Goal: Information Seeking & Learning: Learn about a topic

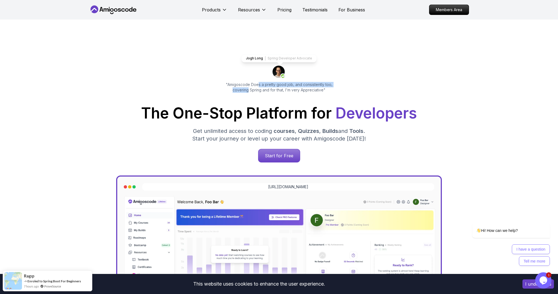
drag, startPoint x: 251, startPoint y: 87, endPoint x: 344, endPoint y: 84, distance: 92.6
click at [344, 84] on div "Jogh Long Spring Developer Advocate "Amigoscode Does a pretty good job, and con…" at bounding box center [279, 222] width 380 height 405
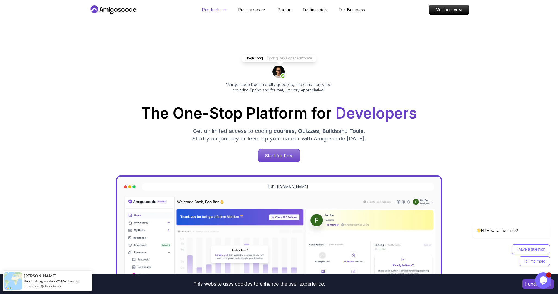
click at [218, 12] on p "Products" at bounding box center [211, 10] width 19 height 7
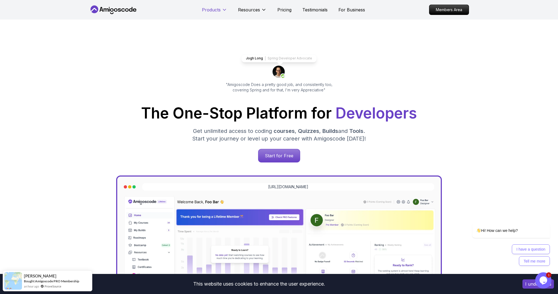
click at [218, 12] on p "Products" at bounding box center [211, 10] width 19 height 7
click at [449, 11] on p "Members Area" at bounding box center [448, 9] width 37 height 9
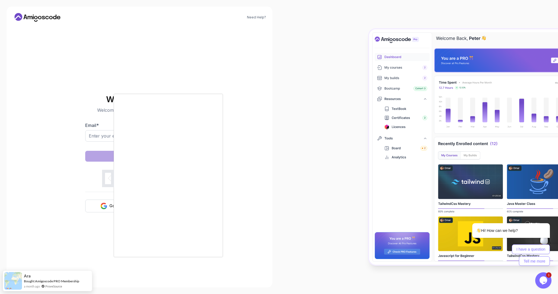
click at [60, 173] on div at bounding box center [279, 147] width 558 height 294
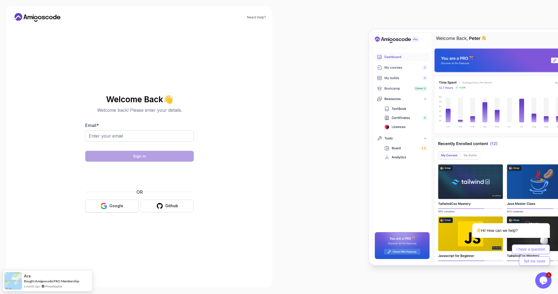
click at [104, 206] on icon "button" at bounding box center [105, 206] width 3 height 3
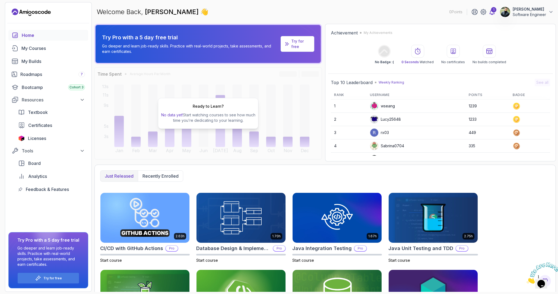
click at [490, 11] on icon at bounding box center [492, 12] width 7 height 7
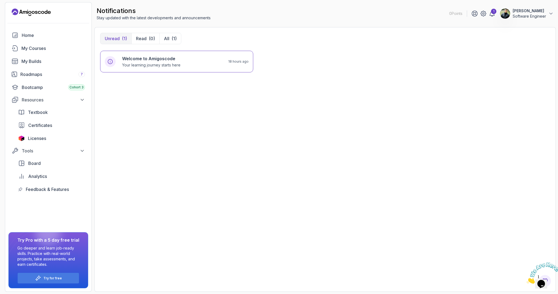
click at [487, 15] on div "1" at bounding box center [483, 13] width 24 height 7
click at [492, 15] on icon at bounding box center [492, 13] width 7 height 7
click at [491, 10] on div "1" at bounding box center [493, 11] width 5 height 5
click at [492, 15] on icon at bounding box center [492, 13] width 5 height 5
click at [168, 65] on p "Your learning journey starts here" at bounding box center [151, 64] width 58 height 5
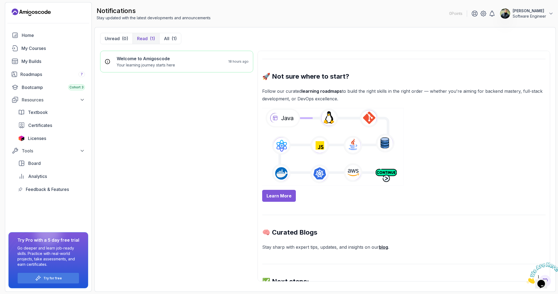
scroll to position [184, 0]
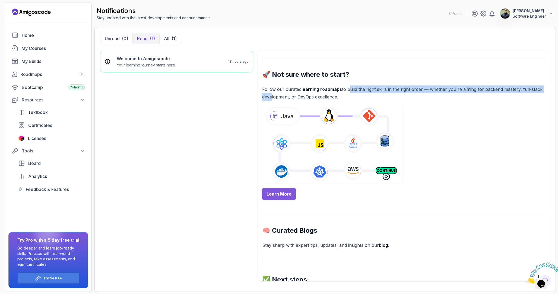
drag, startPoint x: 270, startPoint y: 93, endPoint x: 348, endPoint y: 93, distance: 77.9
click at [348, 93] on p "Follow our curated learning roadmaps to build the right skills in the right ord…" at bounding box center [403, 92] width 283 height 15
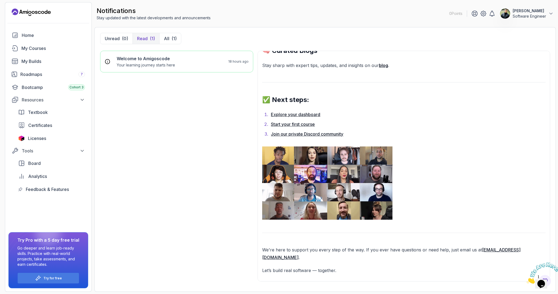
scroll to position [374, 0]
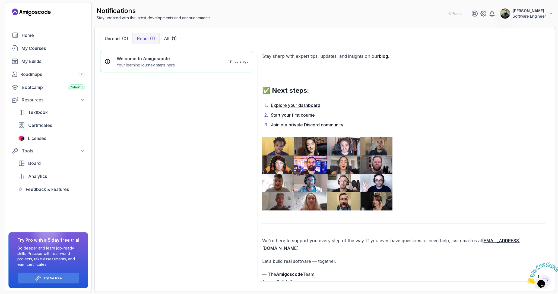
click at [291, 106] on link "Explore your dashboard" at bounding box center [295, 105] width 49 height 5
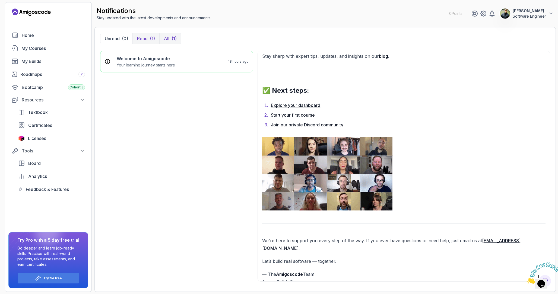
click at [166, 38] on p "All" at bounding box center [166, 38] width 5 height 7
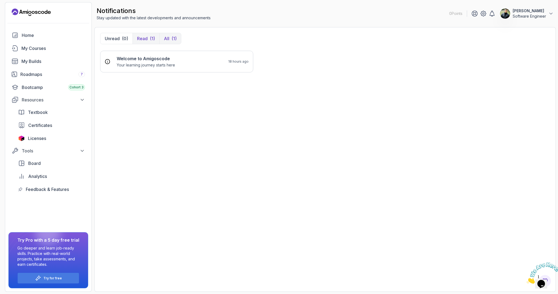
click at [146, 39] on p "Read" at bounding box center [142, 38] width 11 height 7
click at [155, 60] on h6 "Welcome to Amigoscode" at bounding box center [146, 58] width 58 height 7
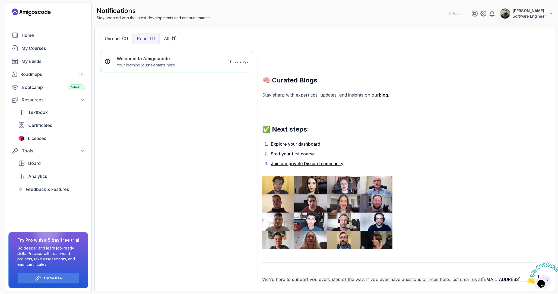
scroll to position [374, 0]
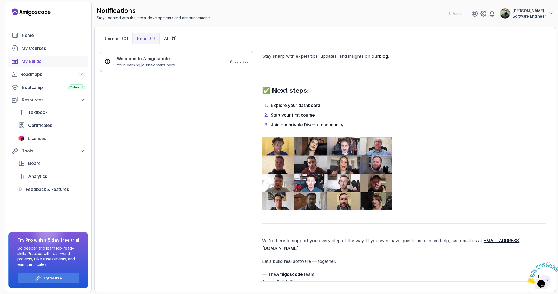
click at [44, 63] on div "My Builds" at bounding box center [52, 61] width 63 height 7
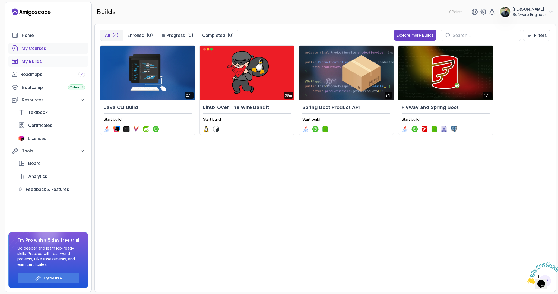
click at [38, 47] on div "My Courses" at bounding box center [52, 48] width 63 height 7
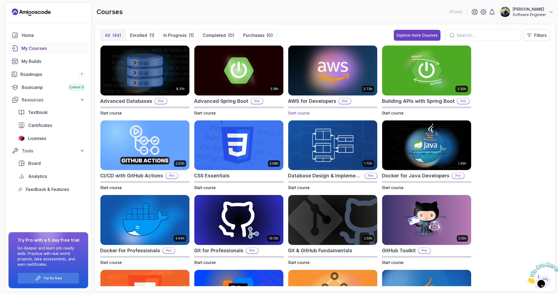
click at [320, 82] on img at bounding box center [332, 70] width 93 height 52
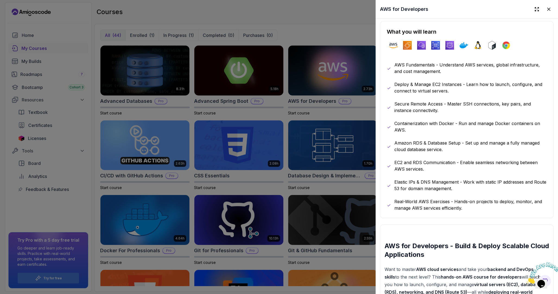
scroll to position [277, 0]
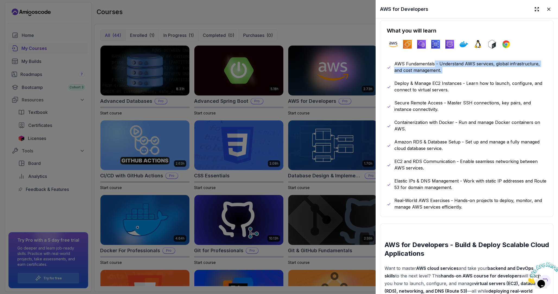
drag, startPoint x: 433, startPoint y: 63, endPoint x: 459, endPoint y: 78, distance: 29.5
click at [460, 78] on div "AWS Fundamentals - Understand AWS services, global infrastructure, and cost man…" at bounding box center [467, 136] width 160 height 150
click at [412, 86] on p "Deploy & Manage EC2 Instances - Learn how to launch, configure, and connect to …" at bounding box center [470, 86] width 152 height 13
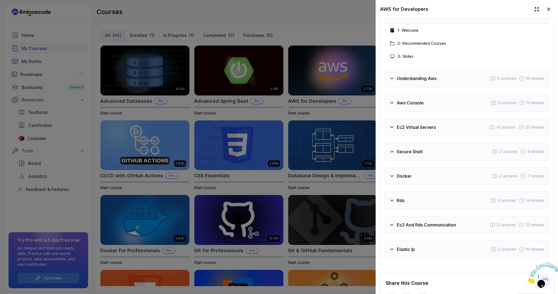
scroll to position [959, 0]
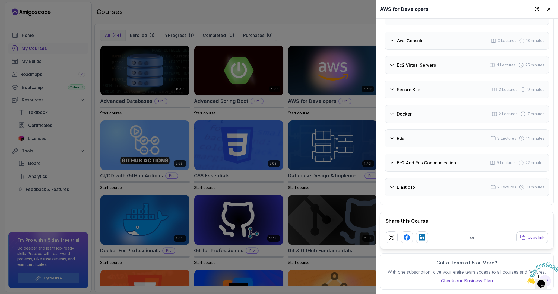
click at [202, 193] on div at bounding box center [279, 147] width 558 height 294
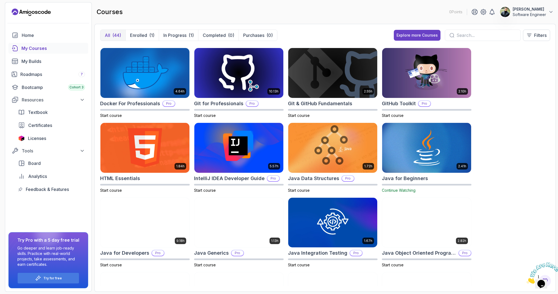
scroll to position [0, 0]
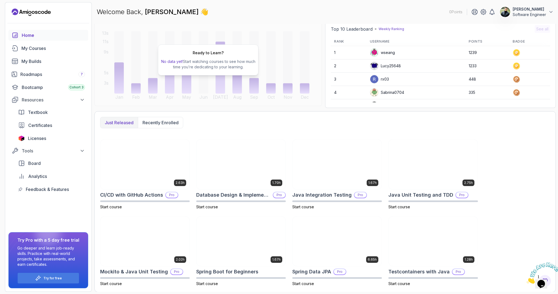
scroll to position [54, 0]
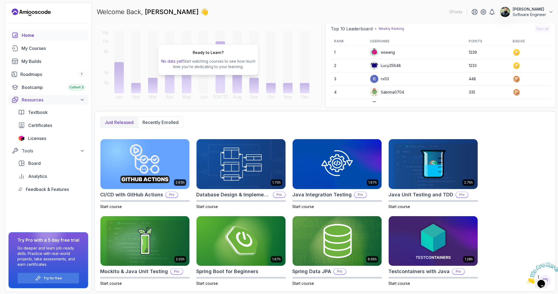
click at [81, 101] on icon at bounding box center [81, 99] width 5 height 5
click at [52, 127] on div "Certificates" at bounding box center [56, 125] width 57 height 7
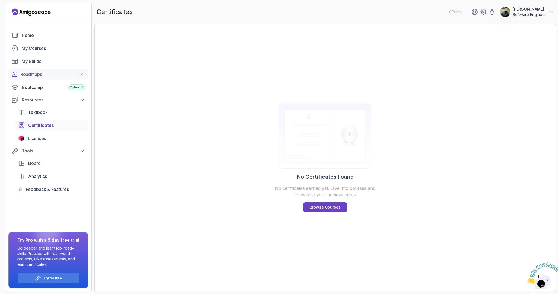
click at [63, 75] on div "Roadmaps 7" at bounding box center [52, 74] width 65 height 7
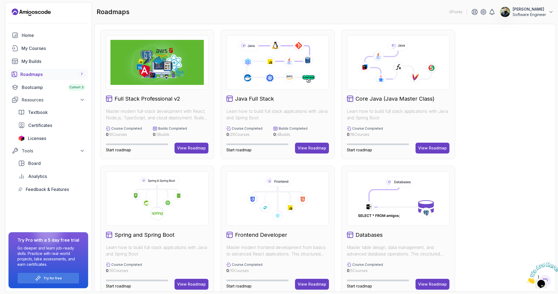
click at [260, 97] on h2 "Java Full Stack" at bounding box center [254, 99] width 39 height 8
click at [402, 97] on h2 "Core Java (Java Master Class)" at bounding box center [394, 99] width 79 height 8
click at [391, 72] on icon at bounding box center [387, 65] width 44 height 28
click at [419, 146] on button "View Roadmap" at bounding box center [432, 148] width 34 height 11
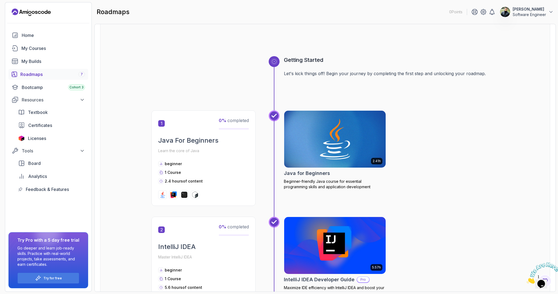
scroll to position [31, 0]
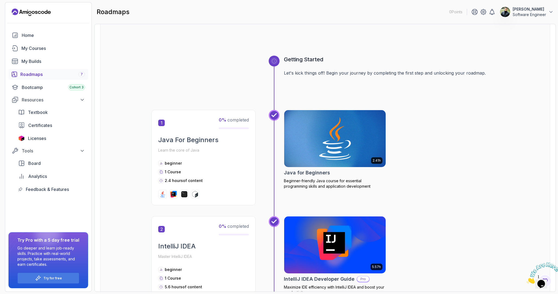
click at [333, 141] on img at bounding box center [335, 139] width 107 height 60
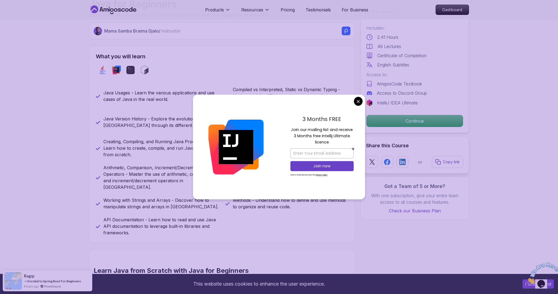
scroll to position [196, 0]
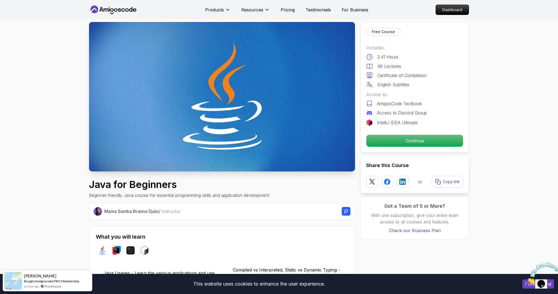
scroll to position [0, 0]
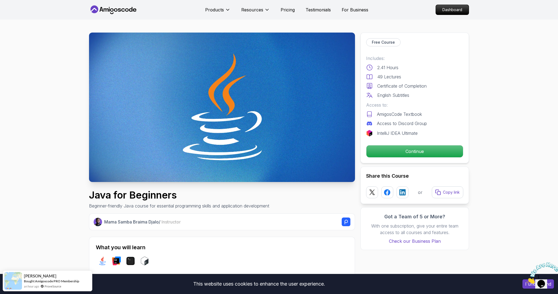
click at [388, 93] on p "English Subtitles" at bounding box center [393, 95] width 32 height 7
click at [402, 82] on div "Includes: 2.41 Hours 49 Lectures Certificate of Completion English Subtitles" at bounding box center [414, 76] width 97 height 43
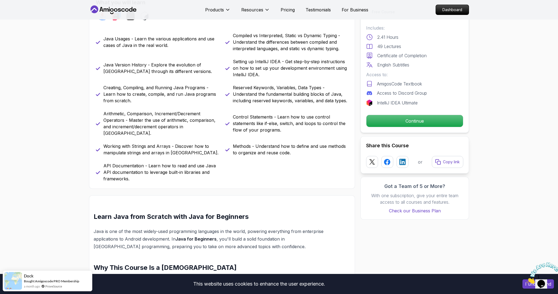
scroll to position [246, 0]
click at [345, 94] on p "Reserved Keywords, Variables, Data Types - Understand the fundamental building …" at bounding box center [290, 94] width 115 height 20
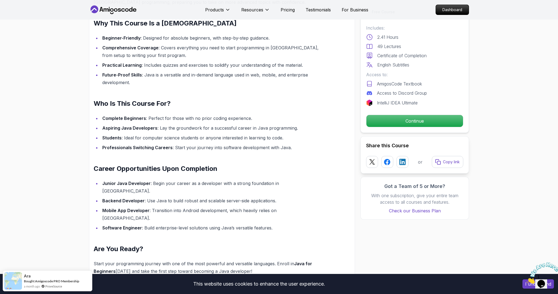
scroll to position [491, 0]
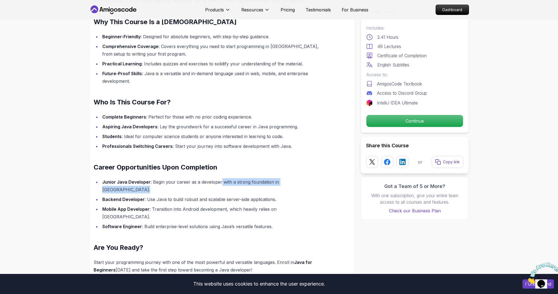
drag, startPoint x: 156, startPoint y: 180, endPoint x: 226, endPoint y: 176, distance: 70.1
click at [225, 178] on ul "Junior Java Developer : Begin your career as a developer with a strong foundati…" at bounding box center [209, 204] width 231 height 52
click at [259, 181] on ul "Junior Java Developer : Begin your career as a developer with a strong foundati…" at bounding box center [209, 204] width 231 height 52
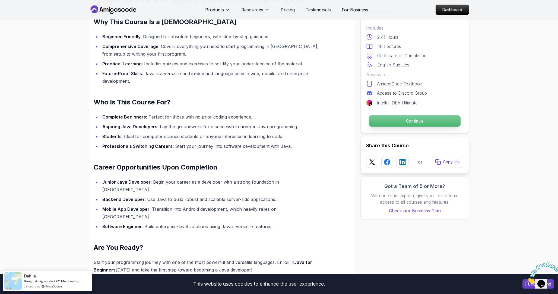
click at [399, 120] on p "Continue" at bounding box center [415, 120] width 92 height 11
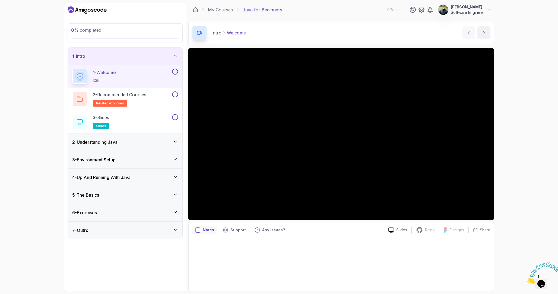
click at [154, 140] on div "2 - Understanding Java" at bounding box center [125, 142] width 106 height 7
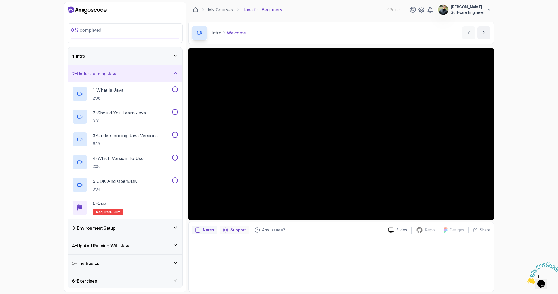
click at [242, 229] on p "Support" at bounding box center [237, 229] width 15 height 5
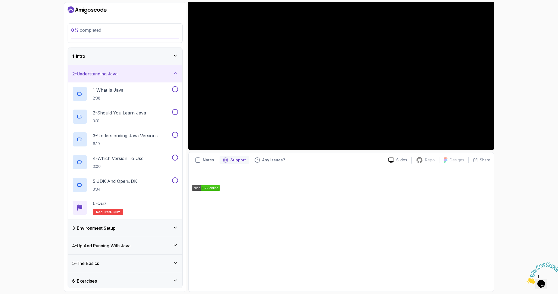
scroll to position [64, 0]
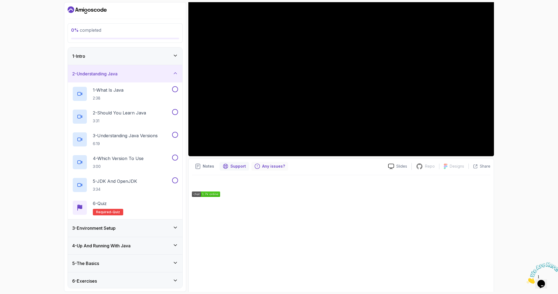
click at [269, 169] on div "Any issues?" at bounding box center [269, 166] width 37 height 9
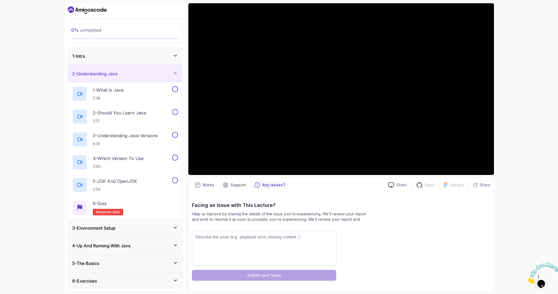
scroll to position [45, 0]
click at [204, 187] on p "Notes" at bounding box center [208, 184] width 11 height 5
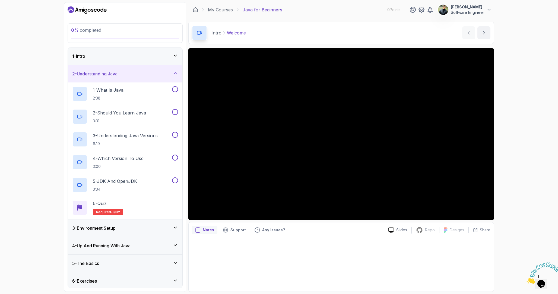
scroll to position [0, 0]
click at [229, 253] on div at bounding box center [341, 263] width 298 height 49
click at [216, 246] on div at bounding box center [341, 263] width 298 height 49
click at [394, 232] on icon at bounding box center [391, 230] width 6 height 6
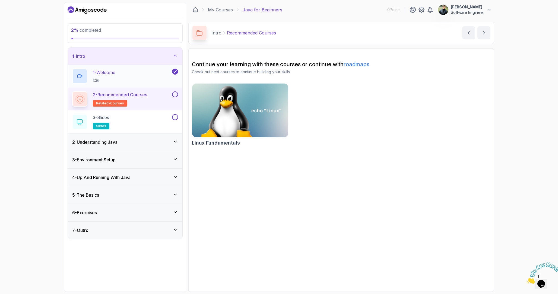
click at [140, 84] on div "1 - Welcome 1:36" at bounding box center [125, 76] width 114 height 23
click at [141, 101] on h2 "2 - Recommended Courses related-courses" at bounding box center [120, 98] width 54 height 15
click at [161, 95] on div "2 - Recommended Courses related-courses" at bounding box center [121, 98] width 99 height 15
click at [174, 93] on button at bounding box center [175, 94] width 6 height 6
click at [157, 95] on div "2 - Recommended Courses related-courses" at bounding box center [121, 98] width 99 height 15
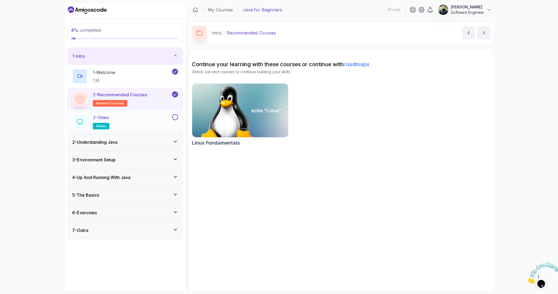
click at [143, 123] on div "3 - Slides slides" at bounding box center [121, 121] width 99 height 15
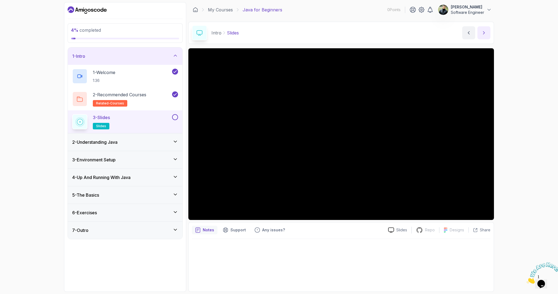
click at [484, 31] on icon "next content" at bounding box center [483, 32] width 5 height 5
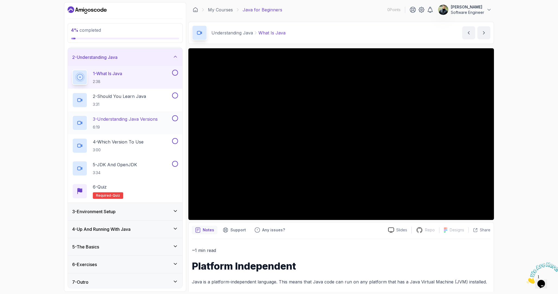
scroll to position [19, 0]
